Goal: Information Seeking & Learning: Learn about a topic

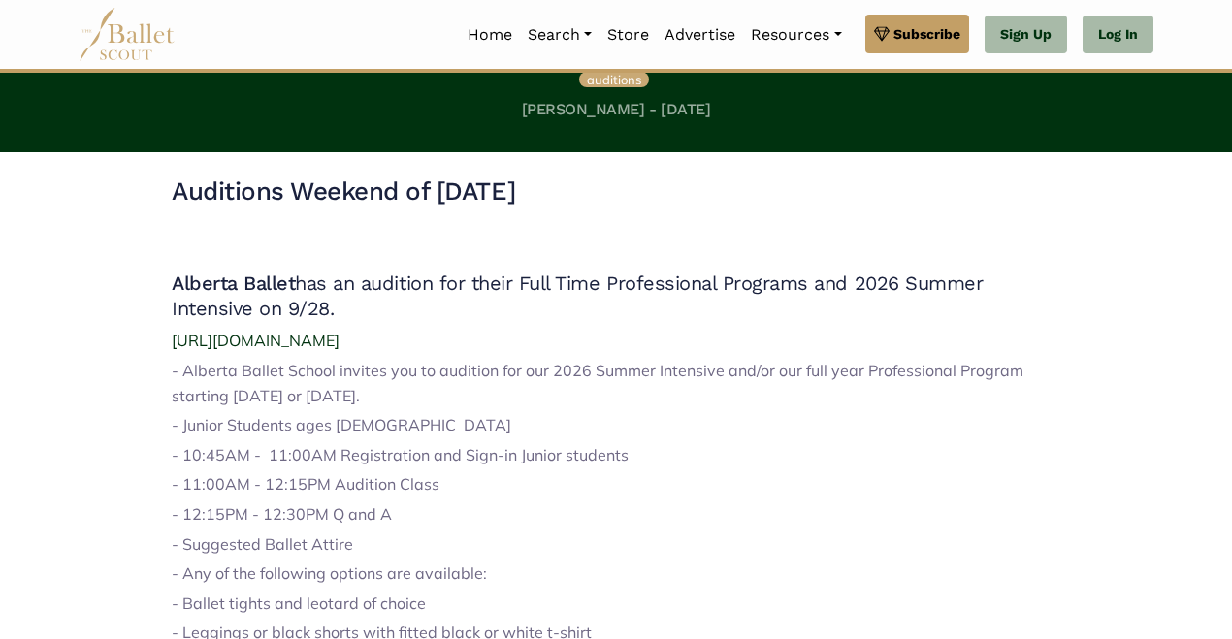
scroll to position [466, 0]
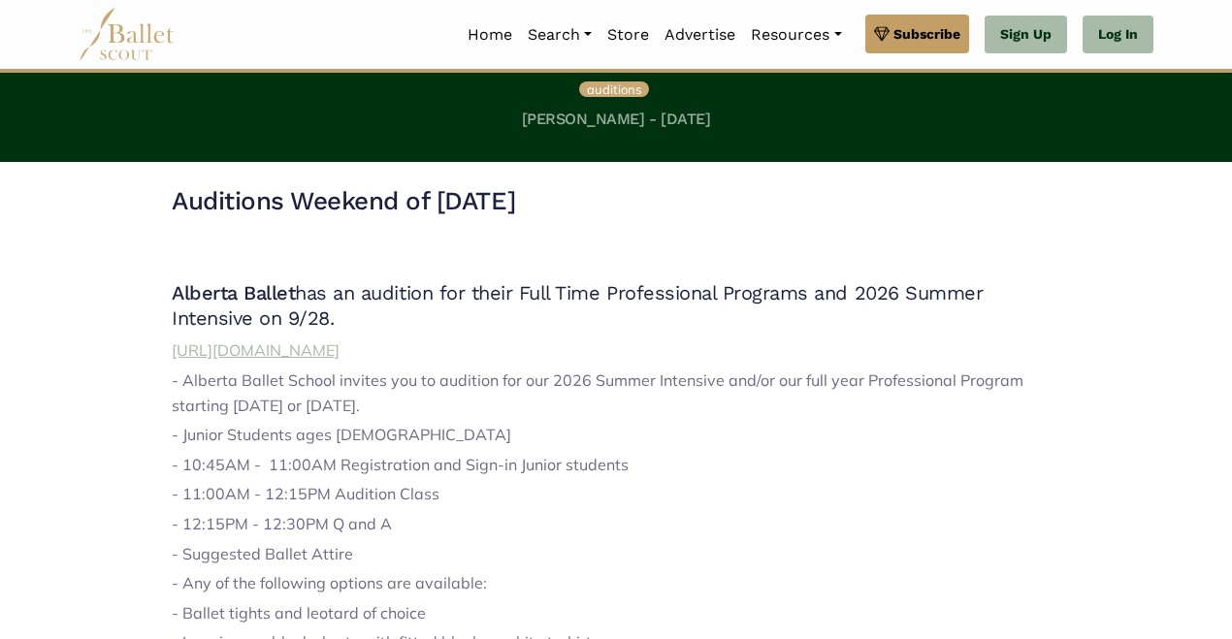
click at [288, 360] on span "[URL][DOMAIN_NAME]" at bounding box center [256, 349] width 168 height 19
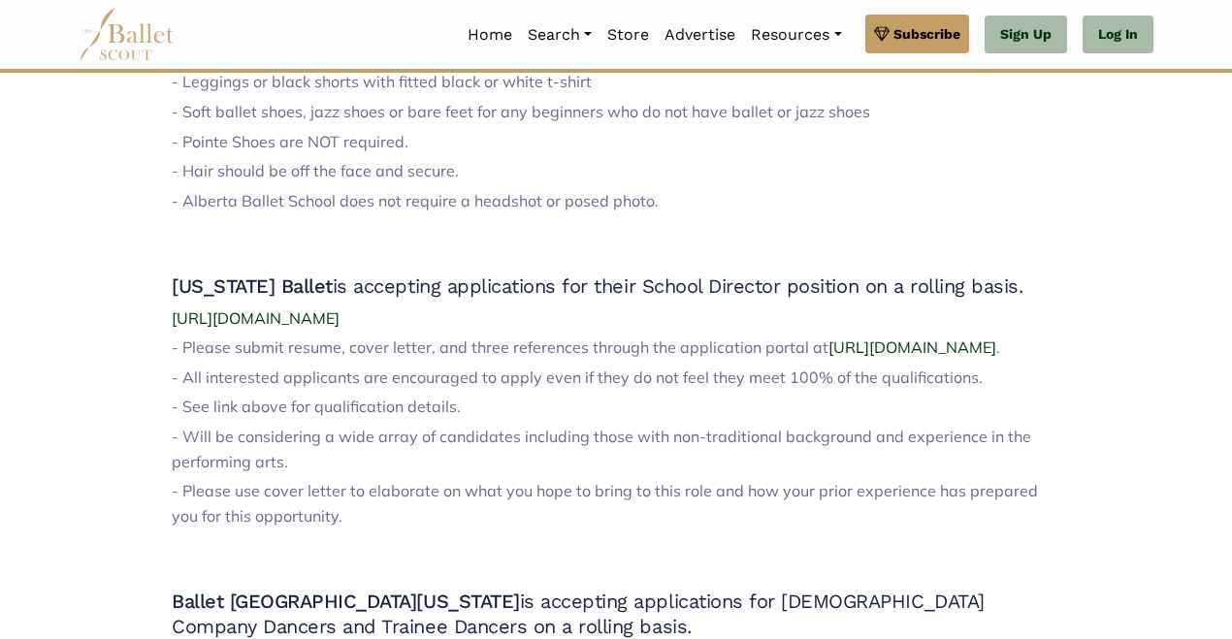
scroll to position [573, 0]
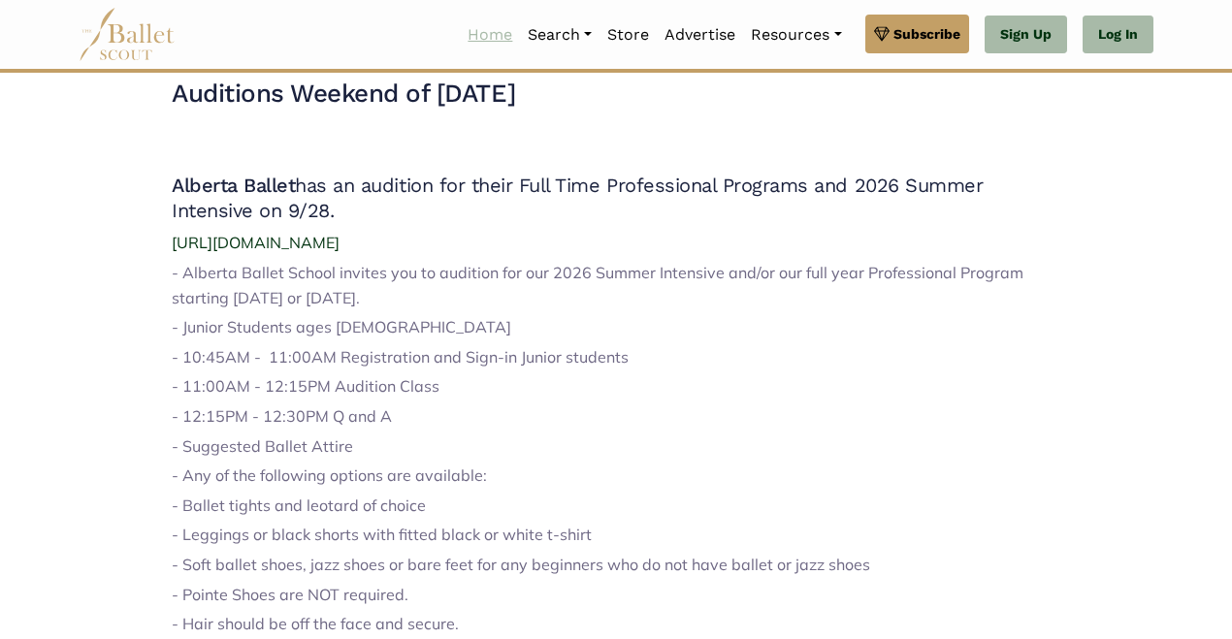
click at [481, 30] on link "Home" at bounding box center [490, 35] width 60 height 41
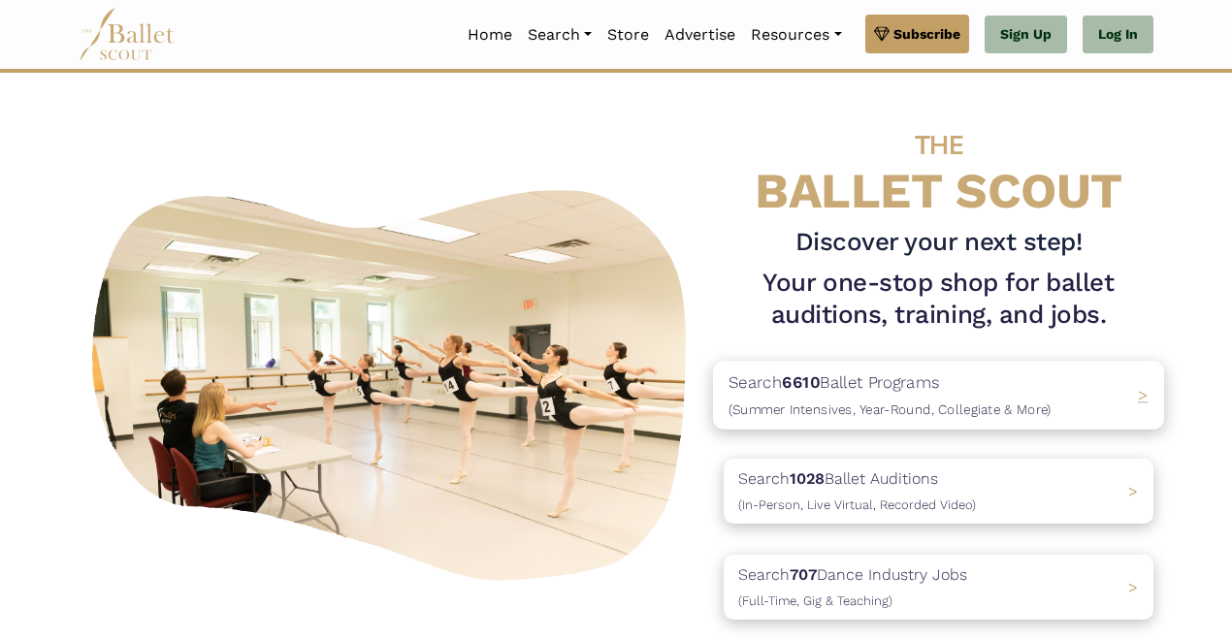
click at [820, 397] on p "Search 6610 Ballet Programs (Summer Intensives, Year-Round, Collegiate & More)" at bounding box center [889, 396] width 323 height 52
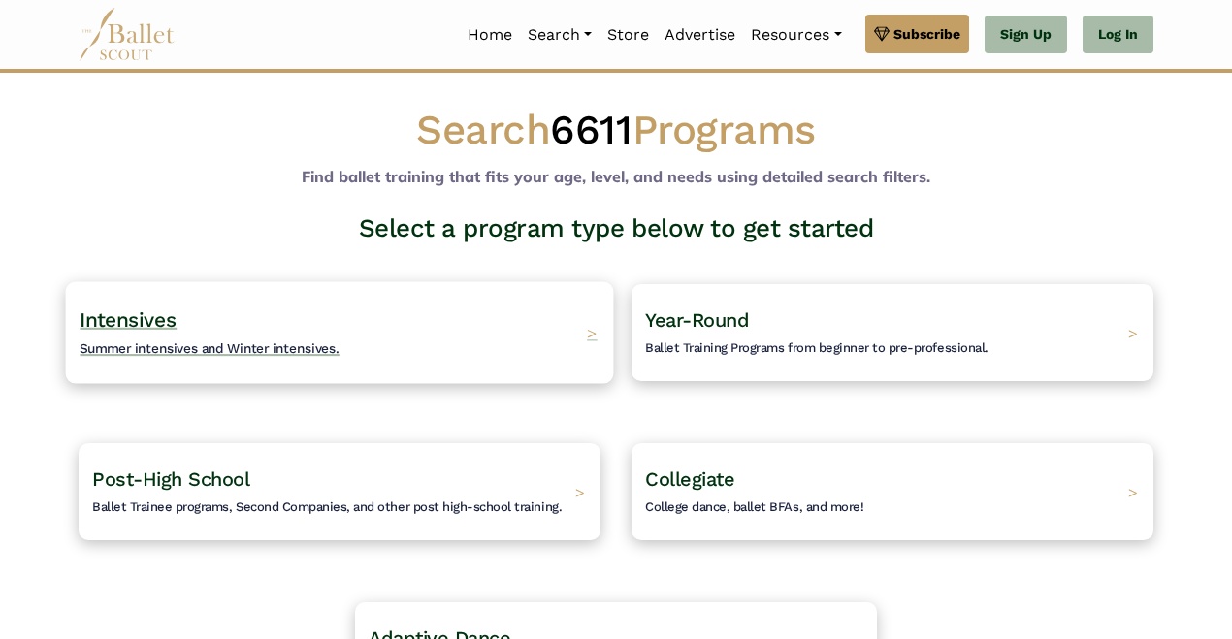
click at [272, 347] on span "Summer intensives and Winter intensives." at bounding box center [210, 348] width 260 height 16
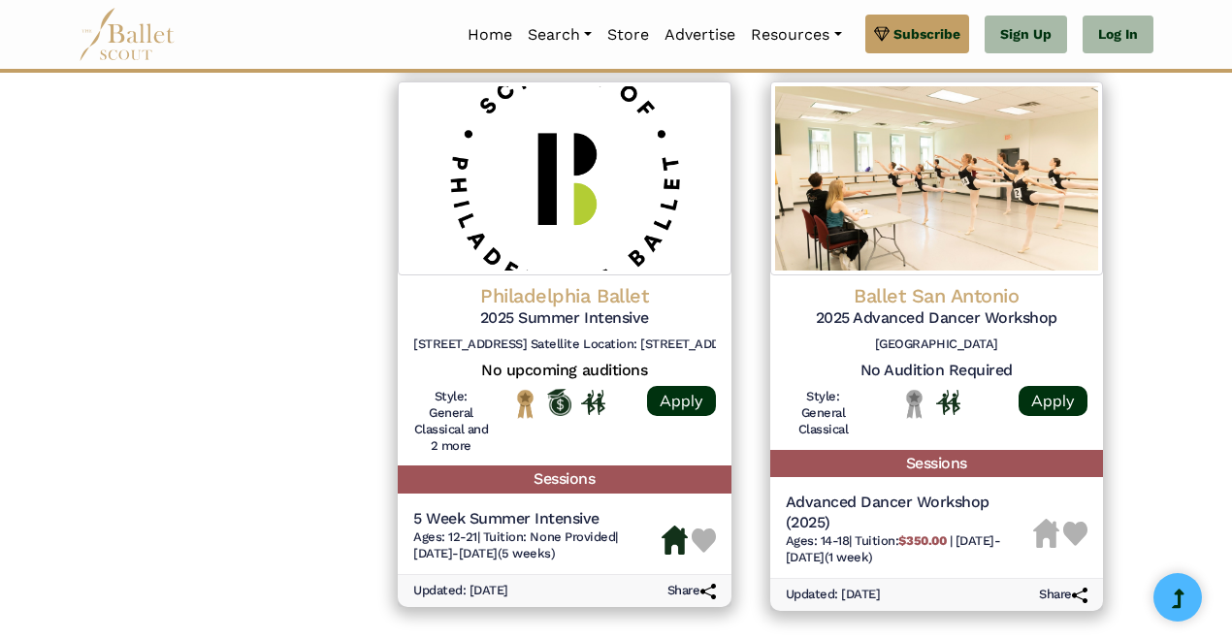
scroll to position [2594, 0]
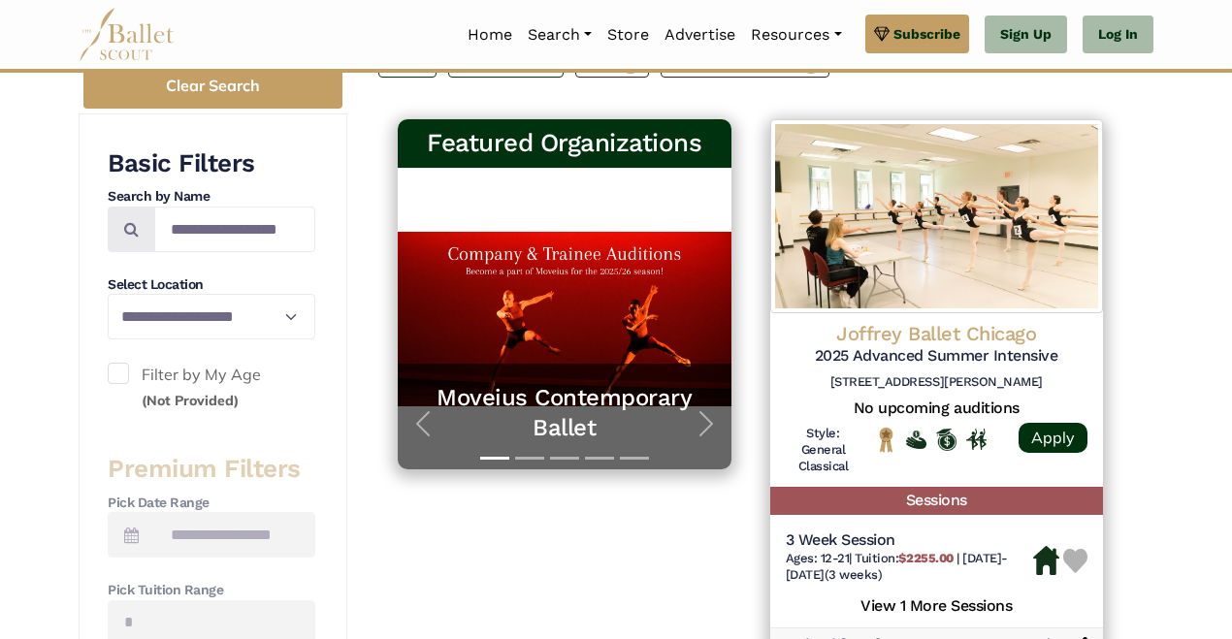
scroll to position [327, 0]
